Goal: Register for event/course

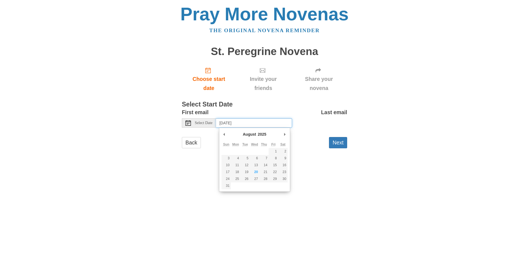
click at [233, 125] on input "Thursday, August 21st, 2025" at bounding box center [254, 122] width 76 height 9
type input "Wednesday, August 20th"
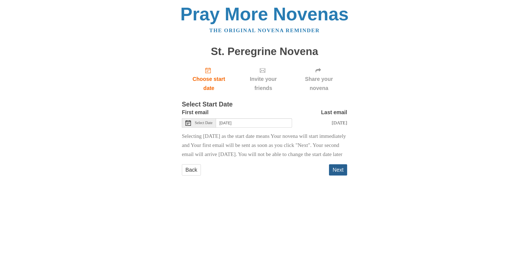
click at [337, 176] on button "Next" at bounding box center [338, 169] width 18 height 11
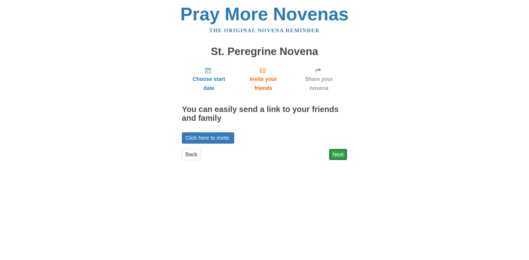
click at [336, 155] on link "Next" at bounding box center [338, 154] width 18 height 11
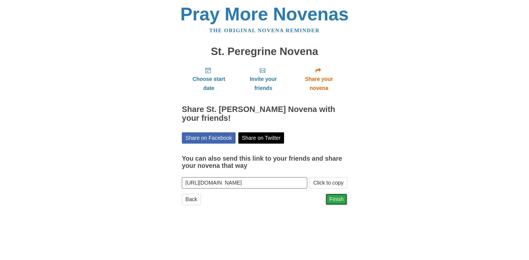
click at [339, 202] on link "Finish" at bounding box center [336, 199] width 21 height 11
